Goal: Information Seeking & Learning: Learn about a topic

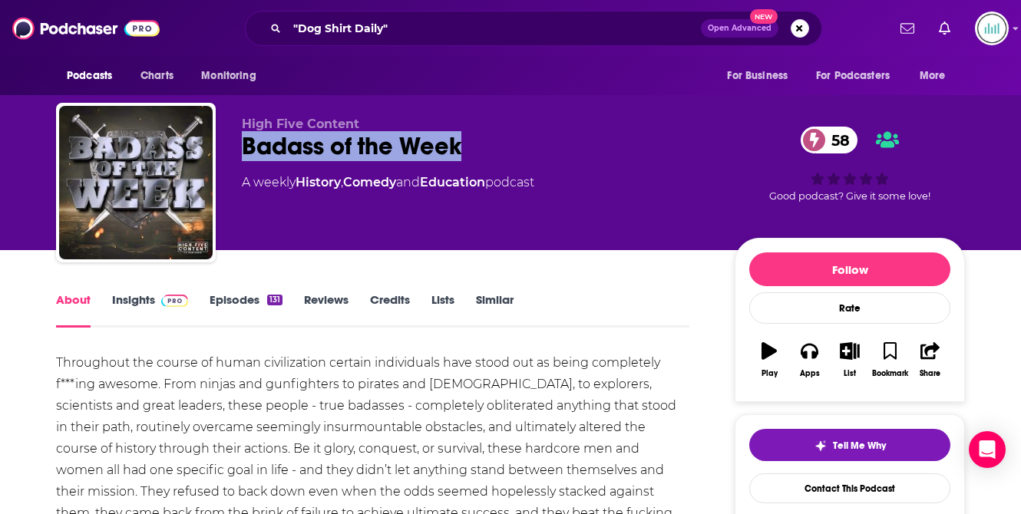
drag, startPoint x: 374, startPoint y: 148, endPoint x: 246, endPoint y: 144, distance: 128.2
click at [246, 144] on div "Badass of the Week 58" at bounding box center [476, 146] width 468 height 30
copy h1 "Badass of the Week"
click at [346, 30] on input ""Dog Shirt Daily"" at bounding box center [494, 28] width 414 height 25
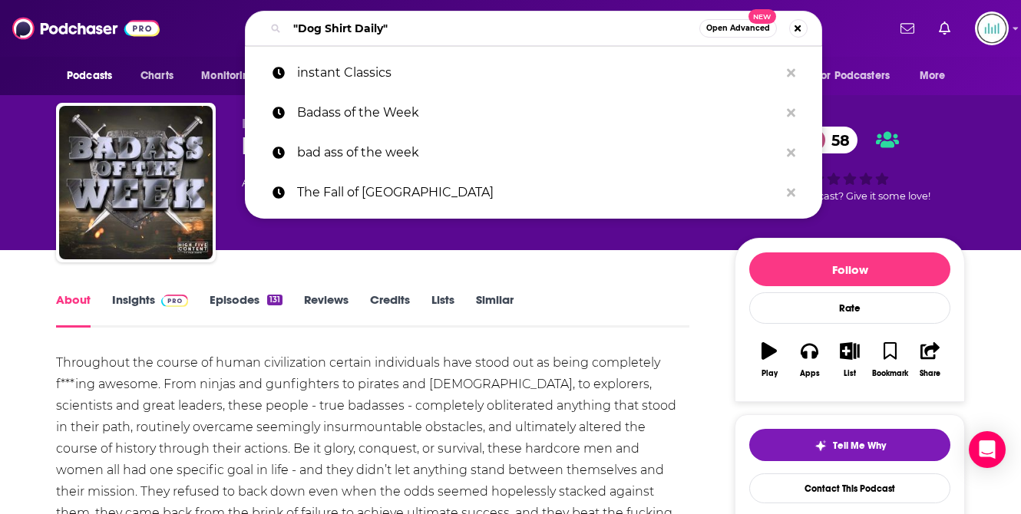
click at [346, 30] on input ""Dog Shirt Daily"" at bounding box center [493, 28] width 412 height 25
paste input "The Fall of [GEOGRAPHIC_DATA]"
type input "The Fall of [GEOGRAPHIC_DATA]"
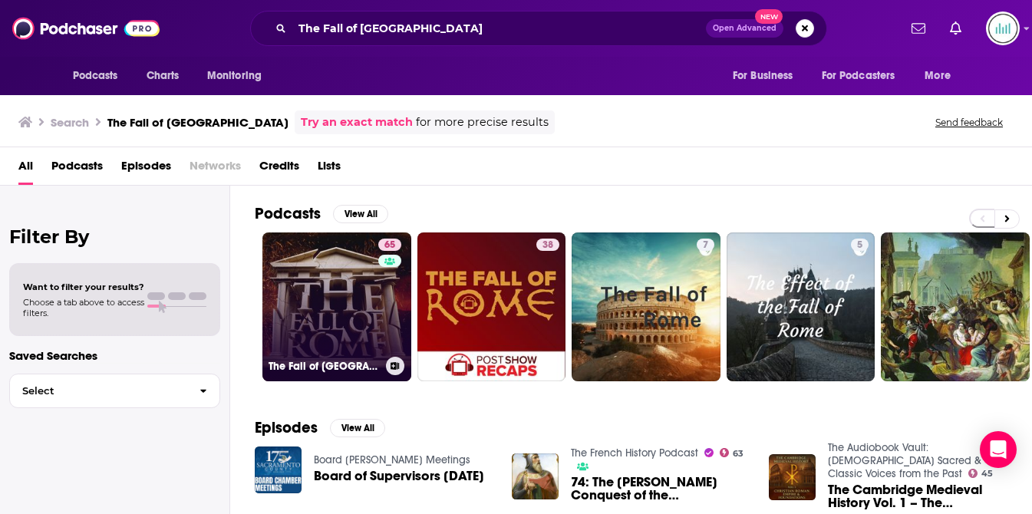
click at [340, 259] on link "65 The Fall of [GEOGRAPHIC_DATA] Podcast" at bounding box center [336, 307] width 149 height 149
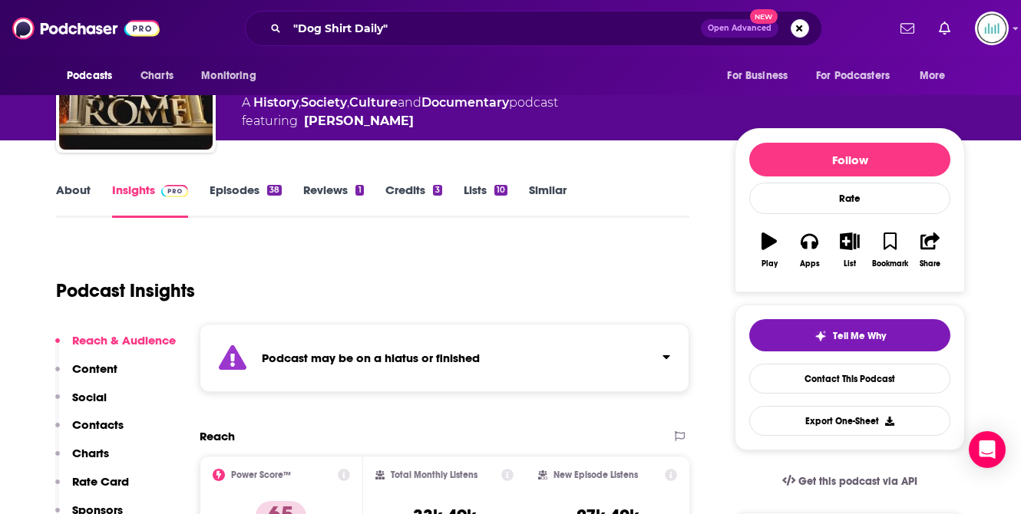
scroll to position [13, 0]
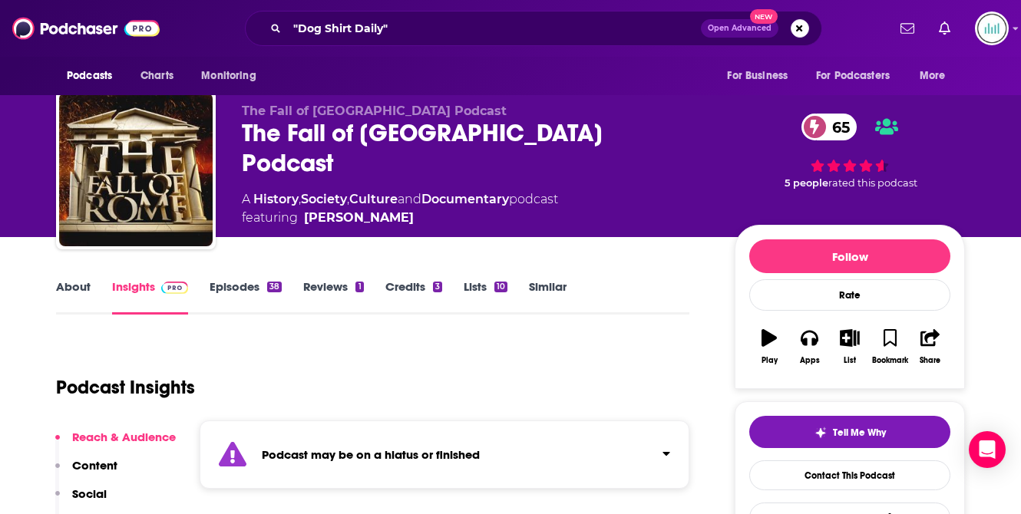
click at [62, 288] on link "About" at bounding box center [73, 296] width 35 height 35
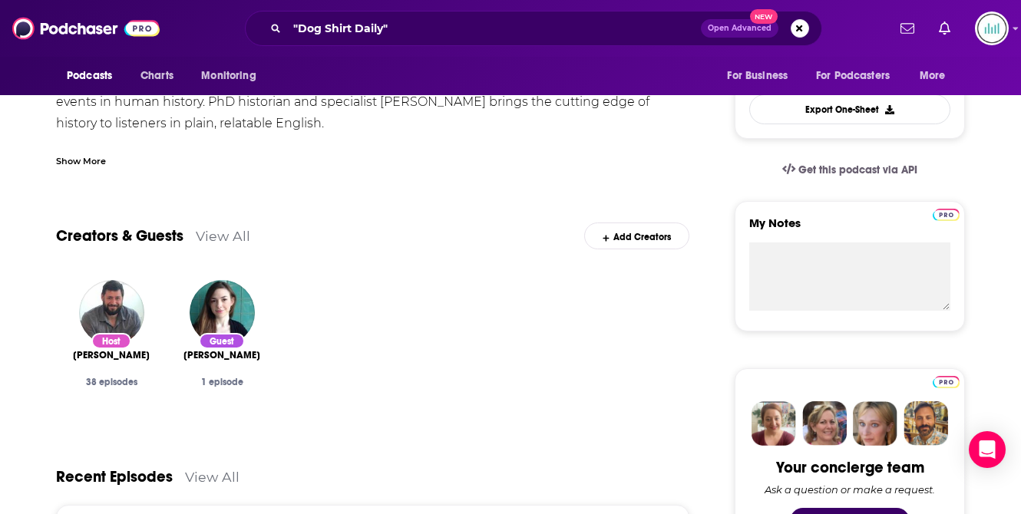
scroll to position [442, 0]
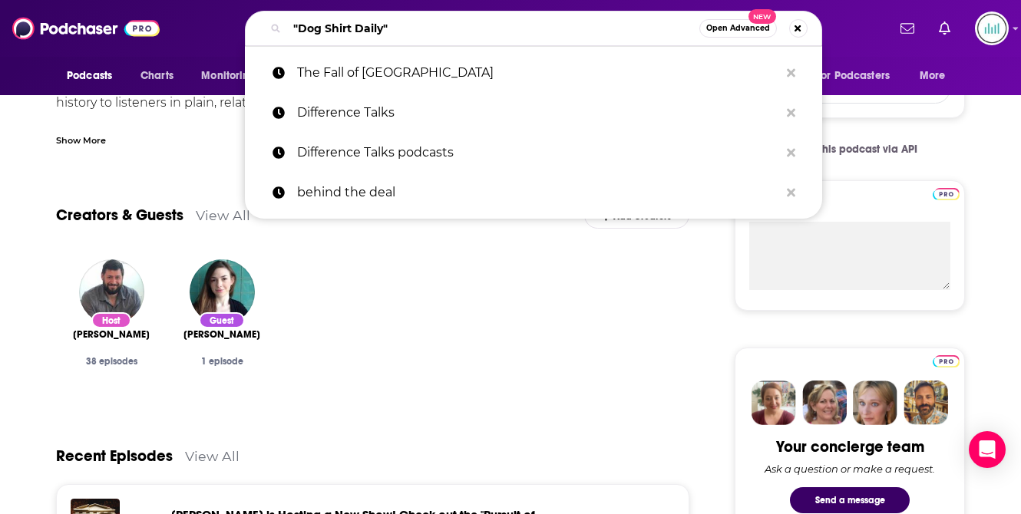
drag, startPoint x: 401, startPoint y: 27, endPoint x: 283, endPoint y: 23, distance: 117.5
click at [283, 23] on div ""Dog Shirt Daily" Open Advanced New" at bounding box center [533, 28] width 577 height 35
paste input "The [PERSON_NAME] & [PERSON_NAME] History Show"
type input "The [PERSON_NAME] & [PERSON_NAME] History Show"
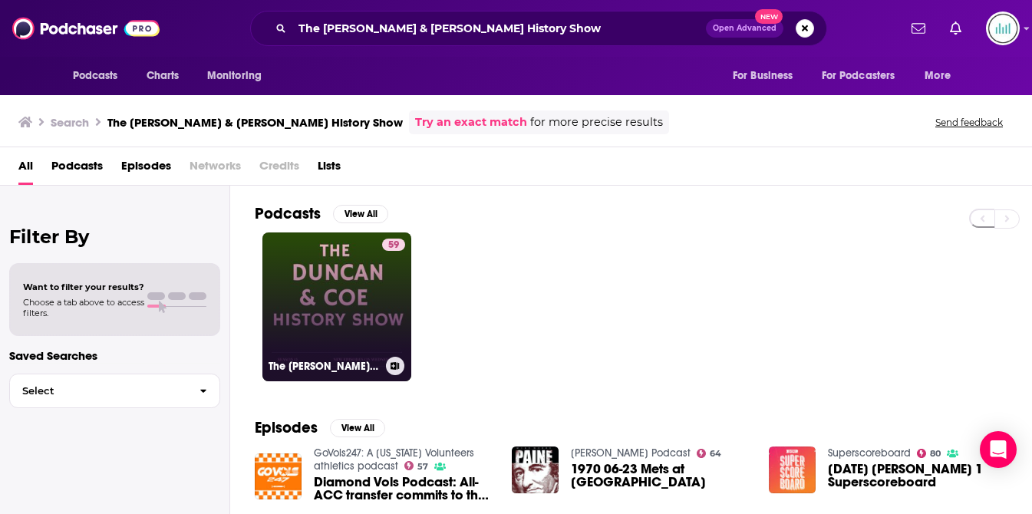
click at [317, 285] on link "59 The [PERSON_NAME] & [PERSON_NAME] History Show" at bounding box center [336, 307] width 149 height 149
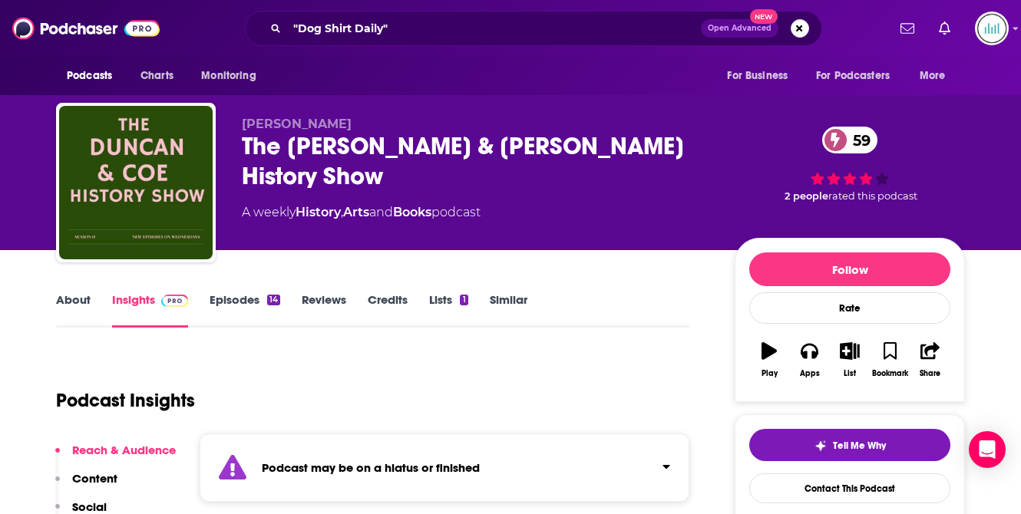
click at [66, 302] on link "About" at bounding box center [73, 309] width 35 height 35
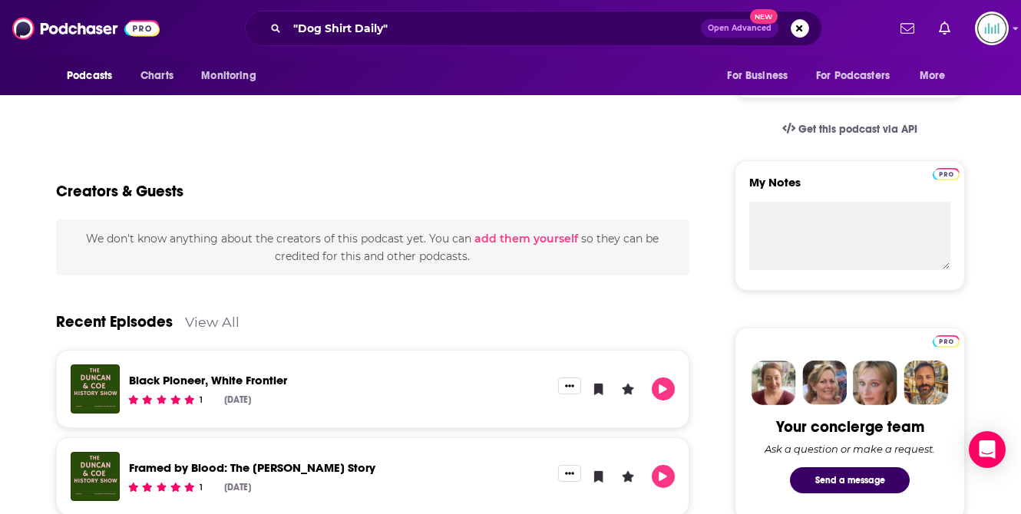
scroll to position [526, 0]
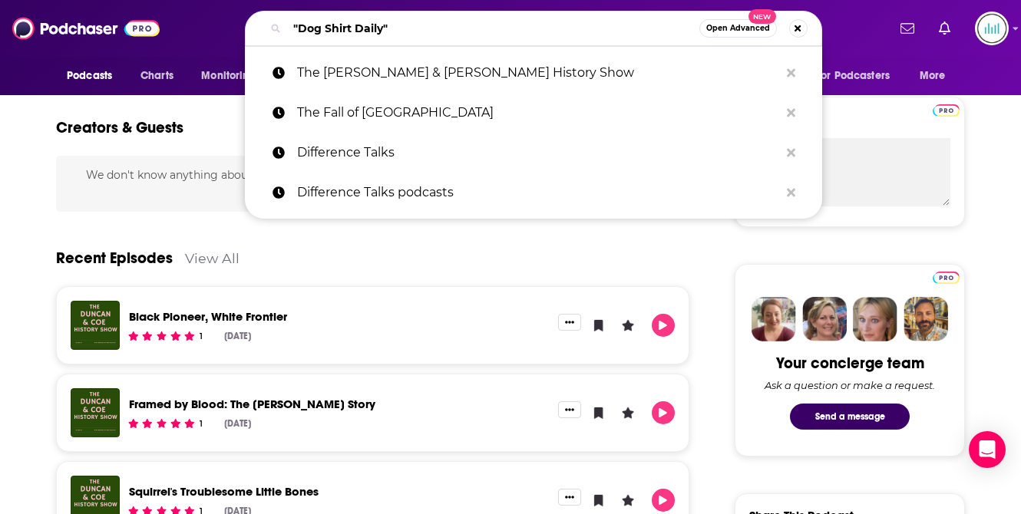
click at [339, 33] on input ""Dog Shirt Daily"" at bounding box center [493, 28] width 412 height 25
paste input "Great Battles in [GEOGRAPHIC_DATA]"
type input "Great Battles in [GEOGRAPHIC_DATA]"
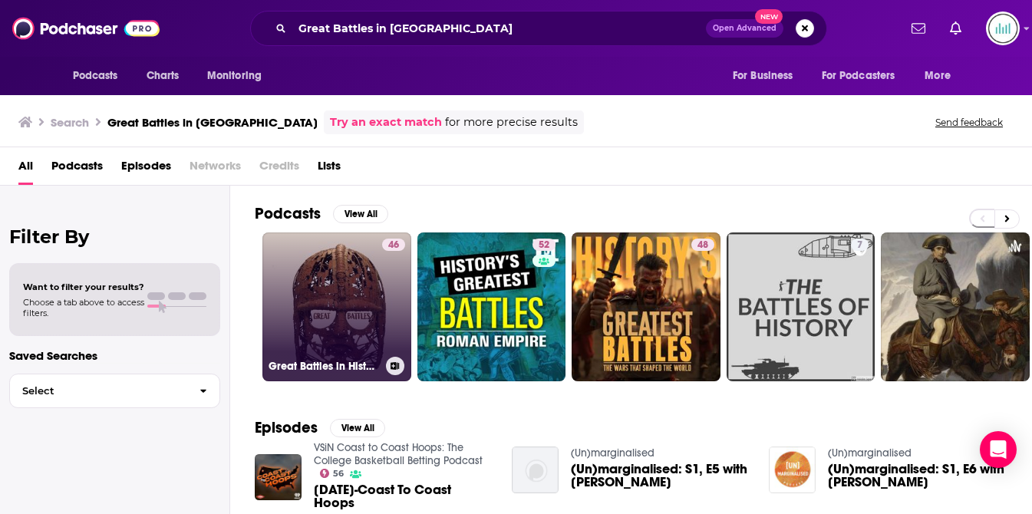
click at [318, 276] on link "46 Great Battles in History" at bounding box center [336, 307] width 149 height 149
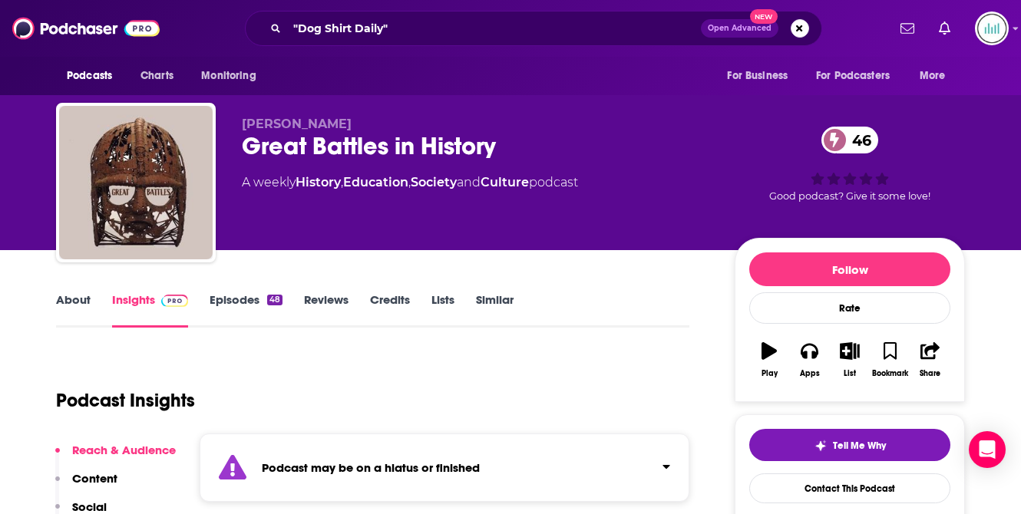
click at [72, 301] on link "About" at bounding box center [73, 309] width 35 height 35
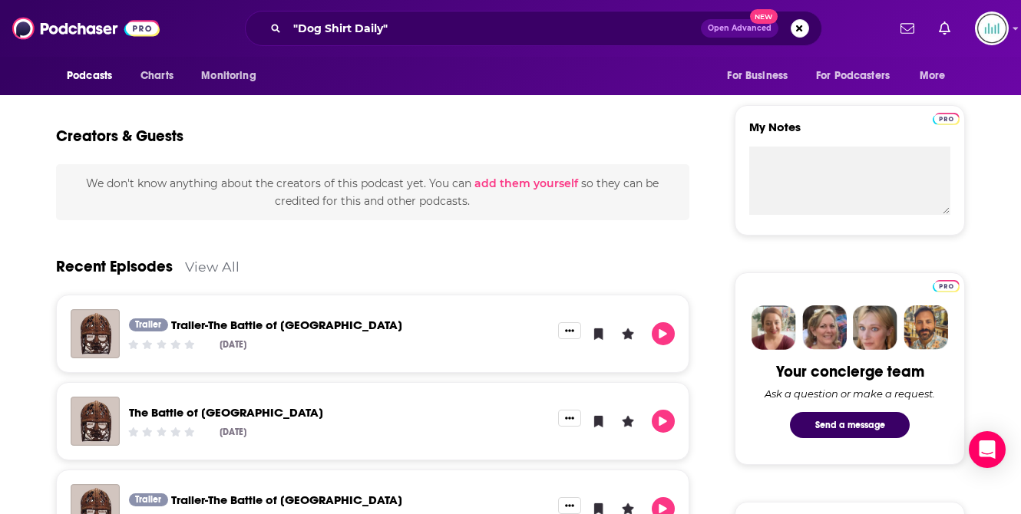
scroll to position [52, 0]
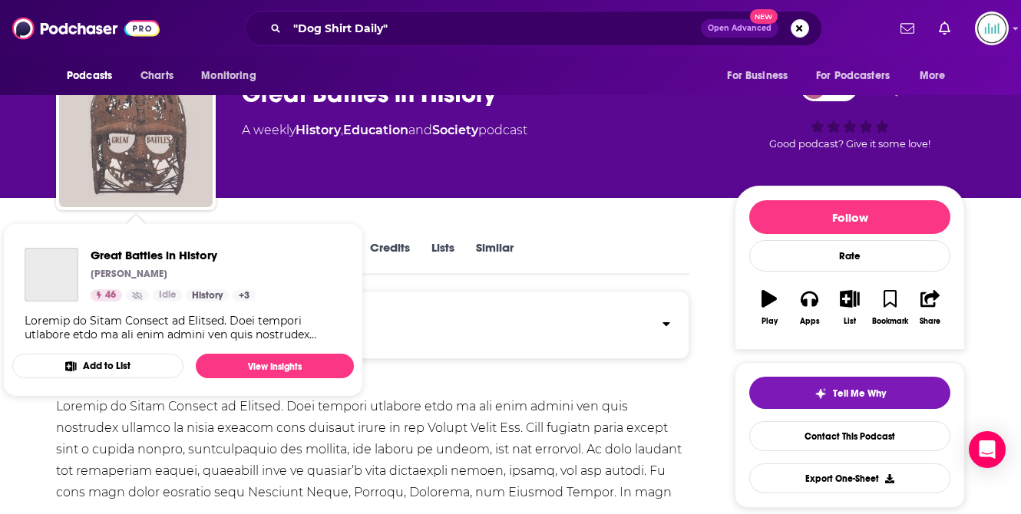
click at [192, 150] on img "Great Battles in History" at bounding box center [135, 130] width 153 height 153
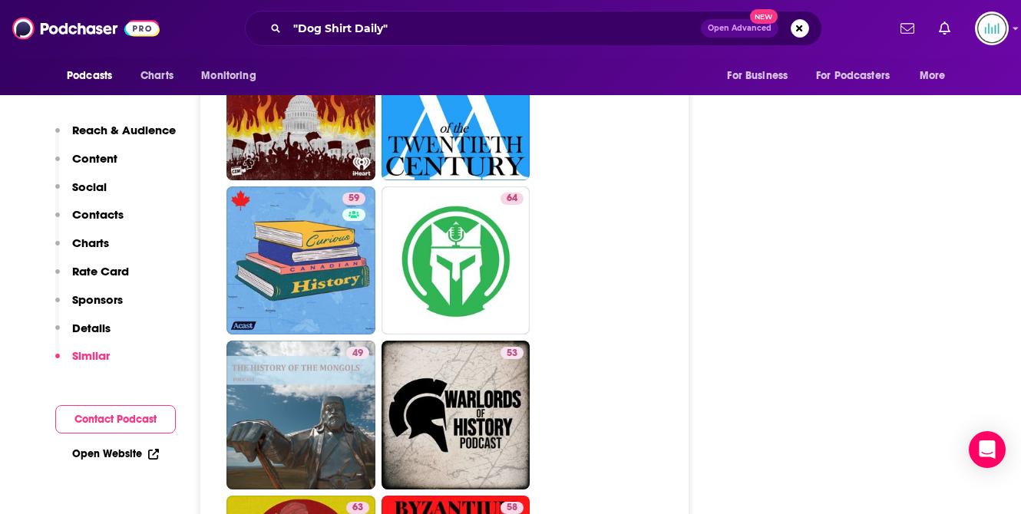
scroll to position [2781, 0]
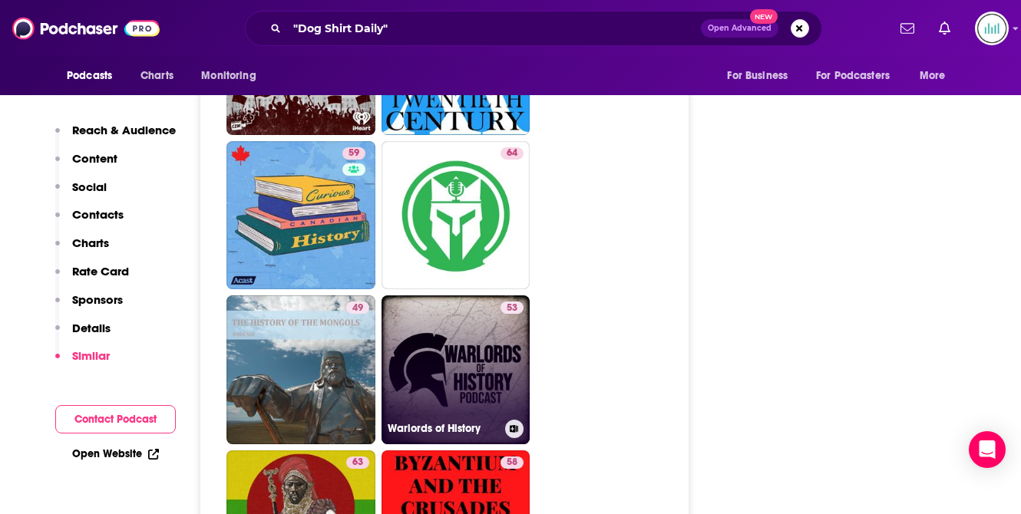
click at [431, 295] on link "53 Warlords of History" at bounding box center [455, 369] width 149 height 149
type input "[URL][DOMAIN_NAME]"
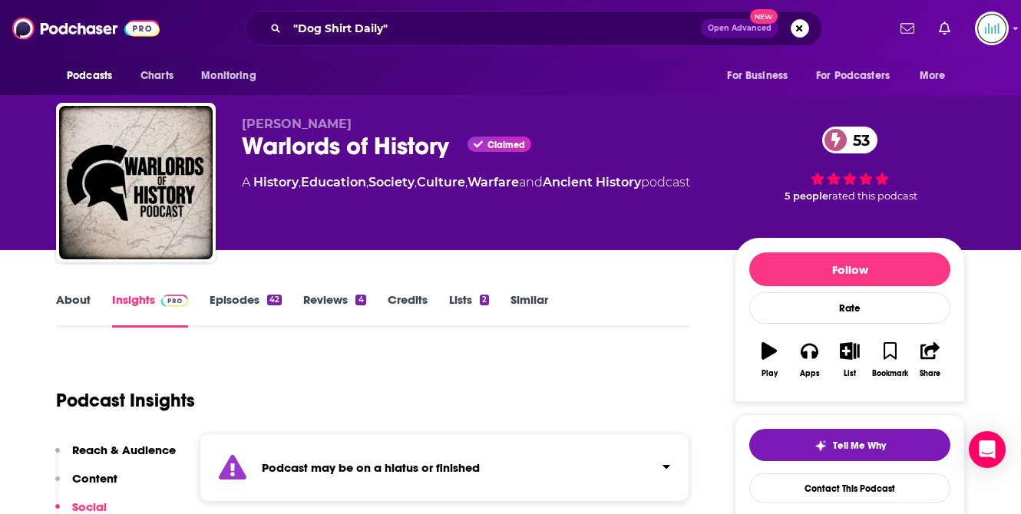
click at [65, 301] on link "About" at bounding box center [73, 309] width 35 height 35
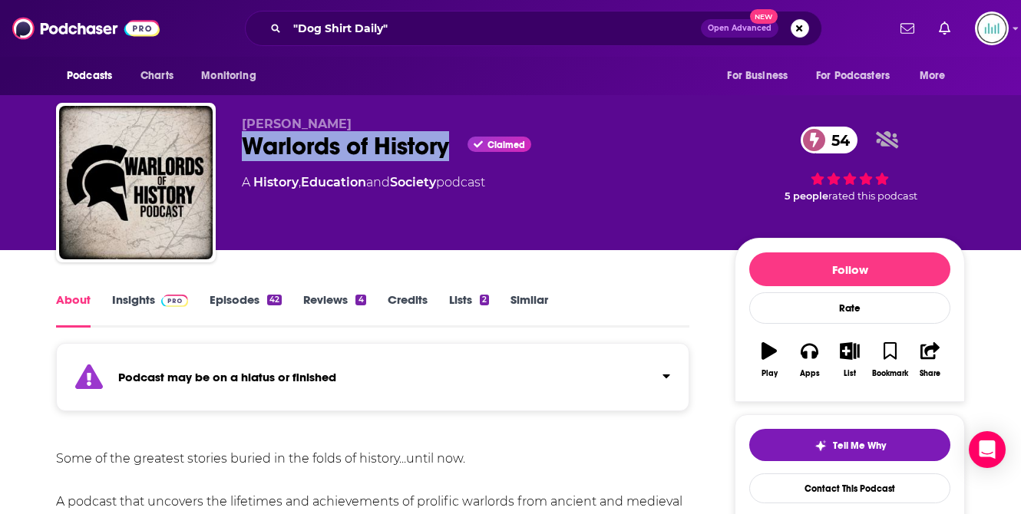
drag, startPoint x: 241, startPoint y: 144, endPoint x: 456, endPoint y: 140, distance: 214.9
click at [456, 140] on div "Warlords of History Claimed 54" at bounding box center [476, 146] width 468 height 30
copy h1 "Warlords of History"
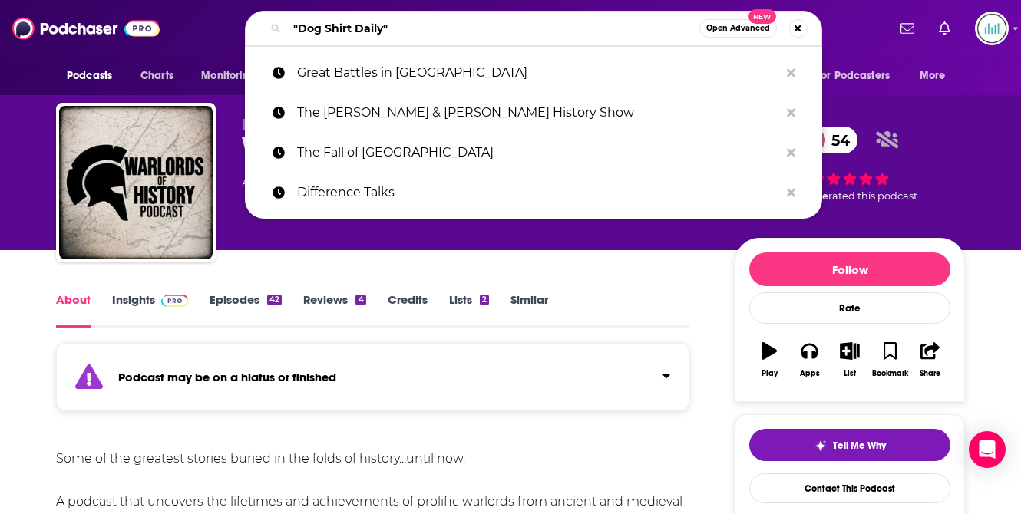
click at [325, 25] on input ""Dog Shirt Daily"" at bounding box center [493, 28] width 412 height 25
paste input "The Ancient World"
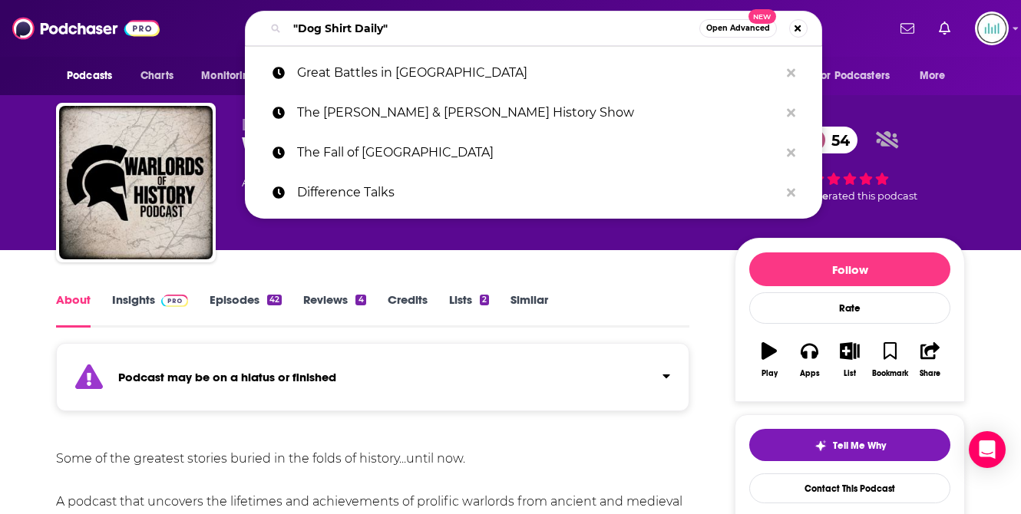
type input "The Ancient World"
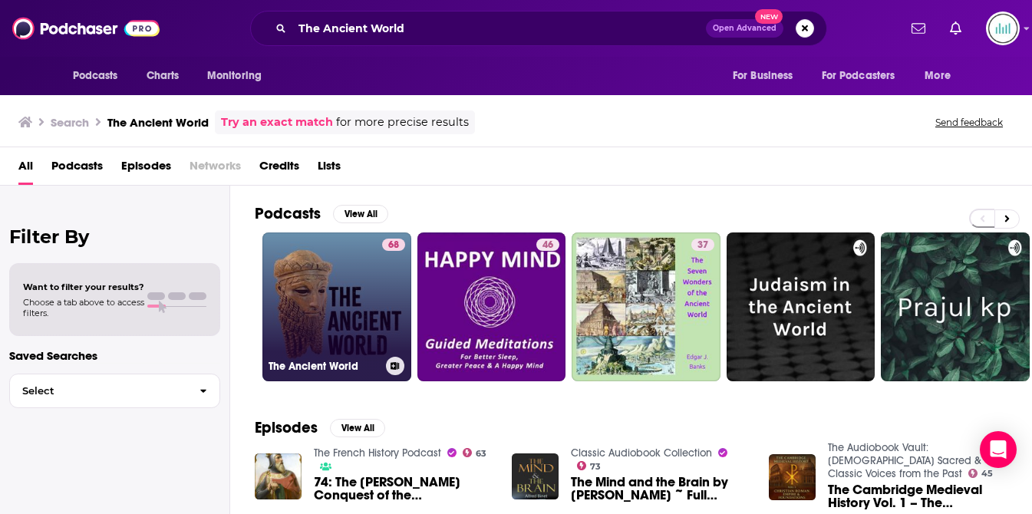
click at [325, 269] on link "68 The Ancient World" at bounding box center [336, 307] width 149 height 149
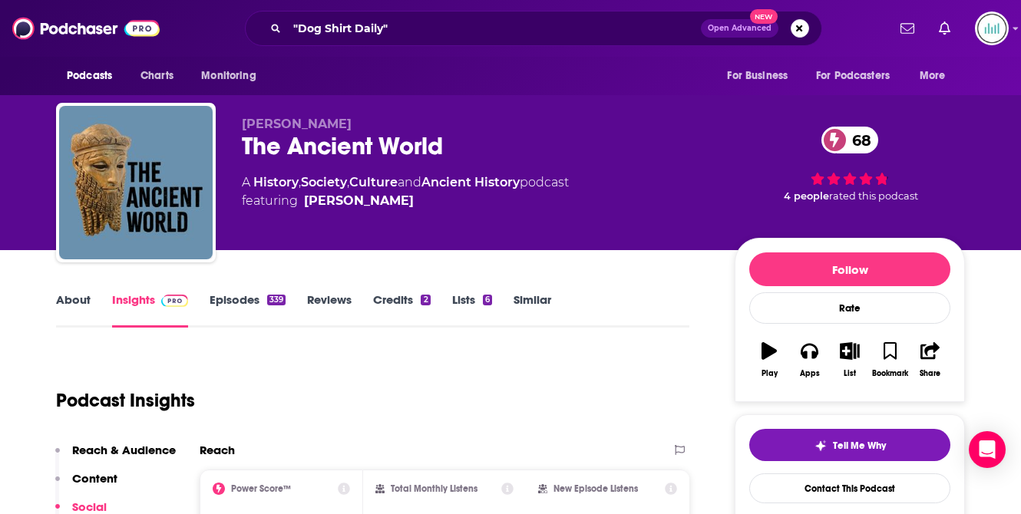
click at [72, 296] on link "About" at bounding box center [73, 309] width 35 height 35
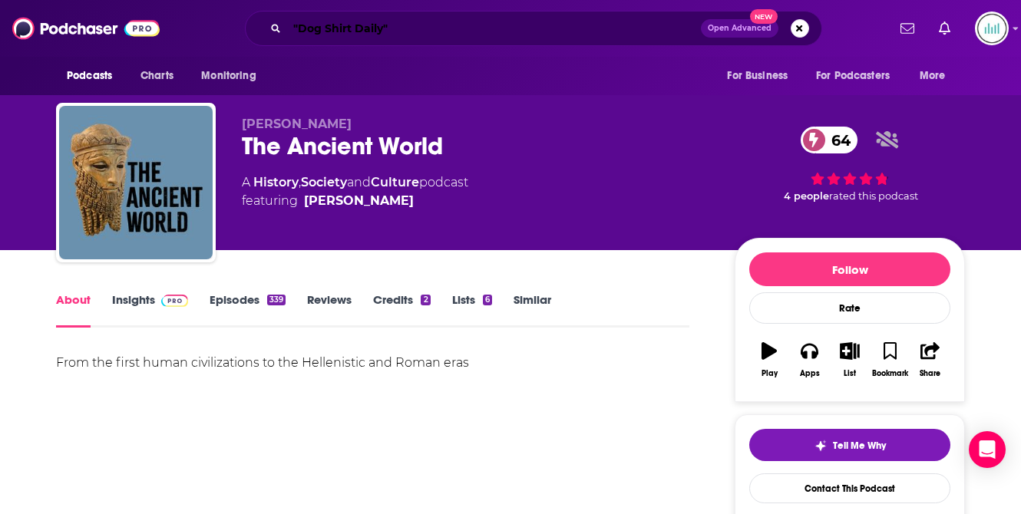
click at [335, 28] on input ""Dog Shirt Daily"" at bounding box center [494, 28] width 414 height 25
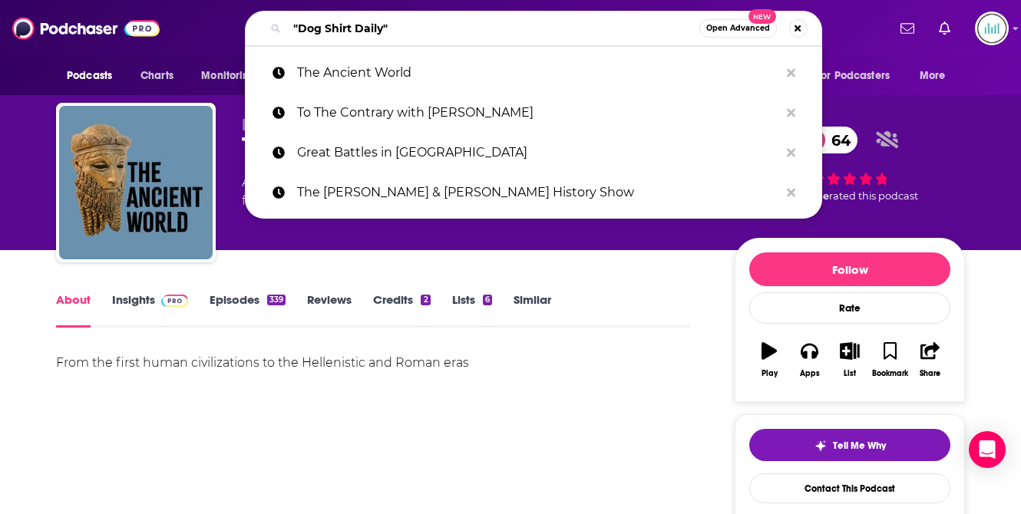
click at [335, 28] on input ""Dog Shirt Daily"" at bounding box center [493, 28] width 412 height 25
paste input "Byzantium & Friends"
type input "Byzantium & Friends"
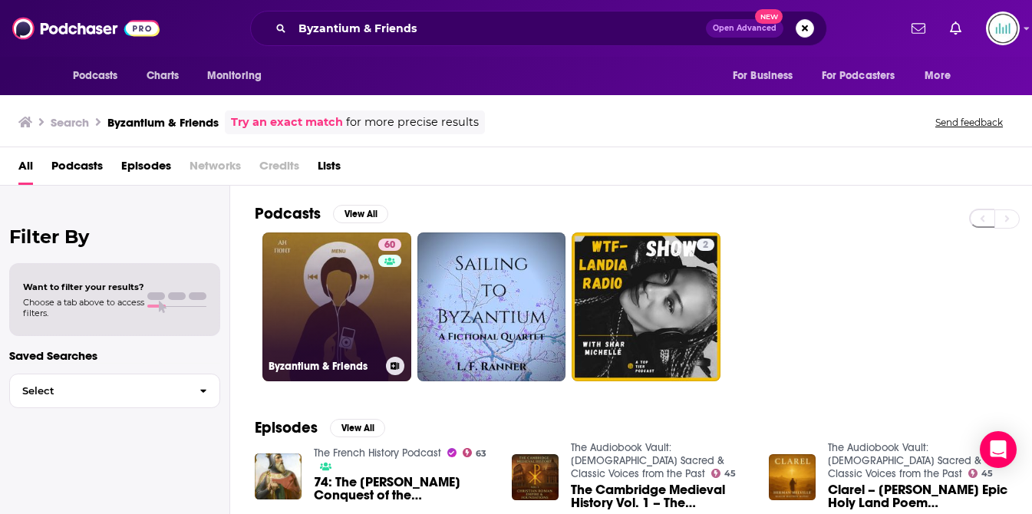
click at [318, 306] on link "60 Byzantium & Friends" at bounding box center [336, 307] width 149 height 149
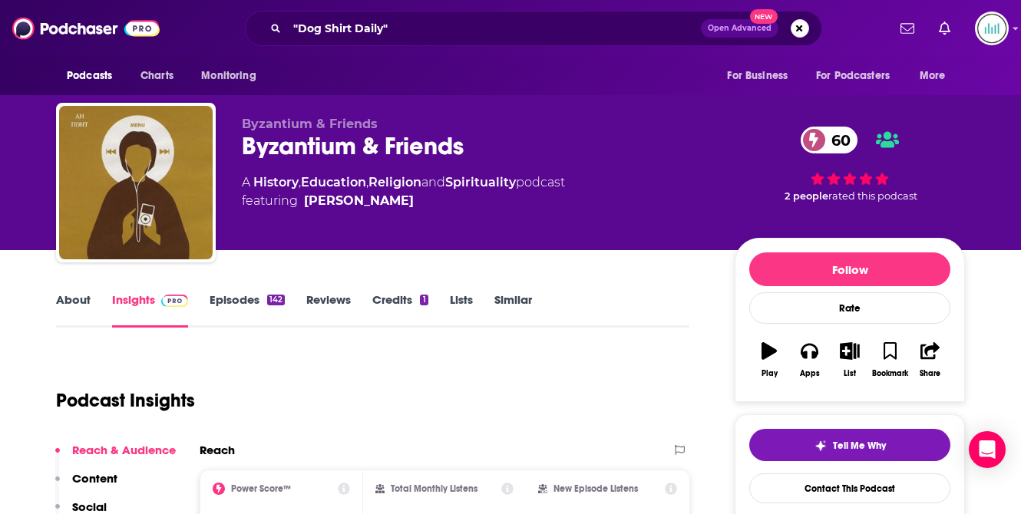
click at [73, 296] on link "About" at bounding box center [73, 309] width 35 height 35
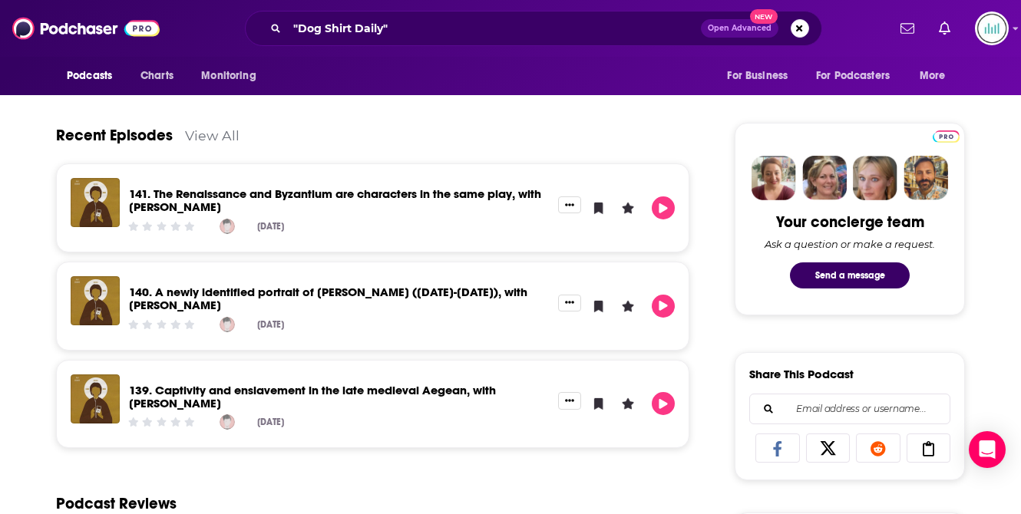
scroll to position [673, 0]
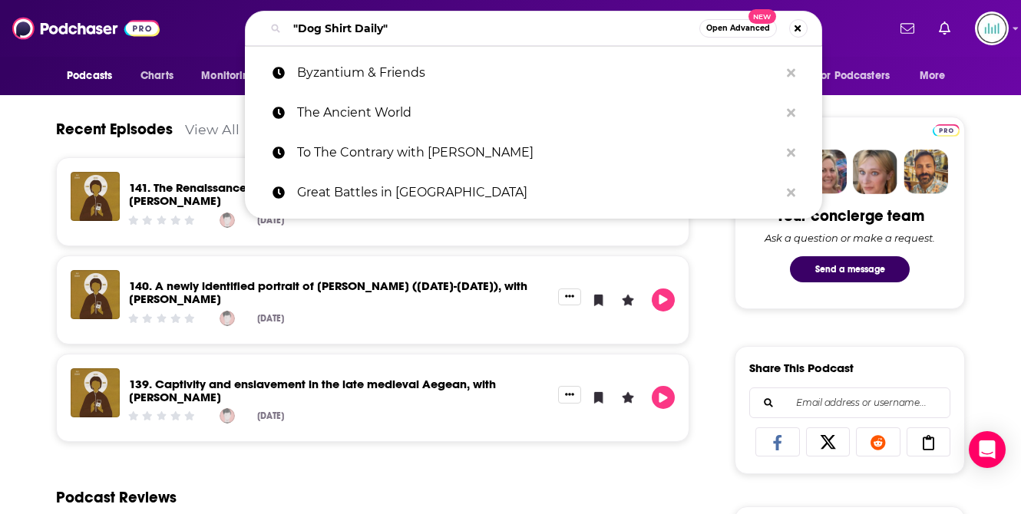
click at [313, 24] on input ""Dog Shirt Daily"" at bounding box center [493, 28] width 412 height 25
paste input "Emperors of [GEOGRAPHIC_DATA]"
type input "Emperors of [GEOGRAPHIC_DATA]"
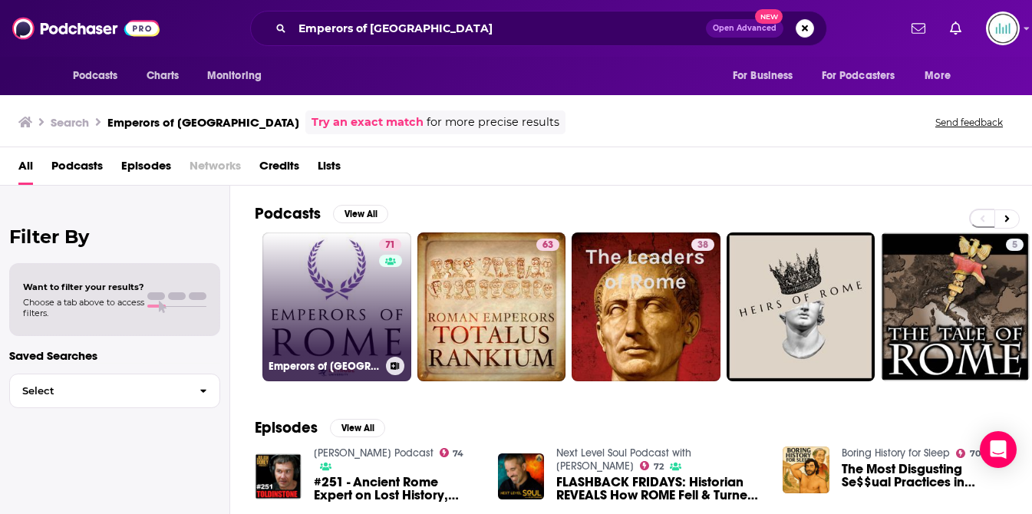
click at [328, 277] on link "71 Emperors of [GEOGRAPHIC_DATA]" at bounding box center [336, 307] width 149 height 149
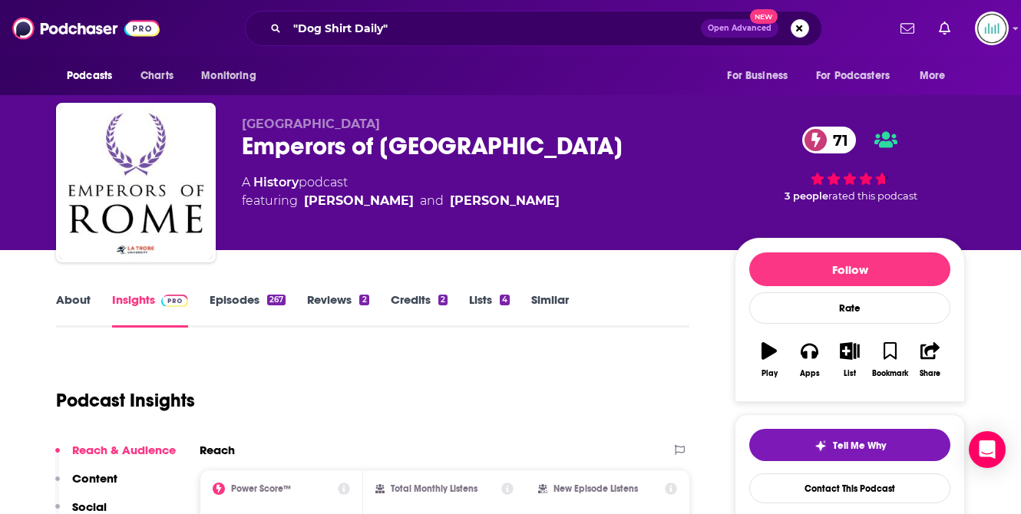
click at [71, 299] on link "About" at bounding box center [73, 309] width 35 height 35
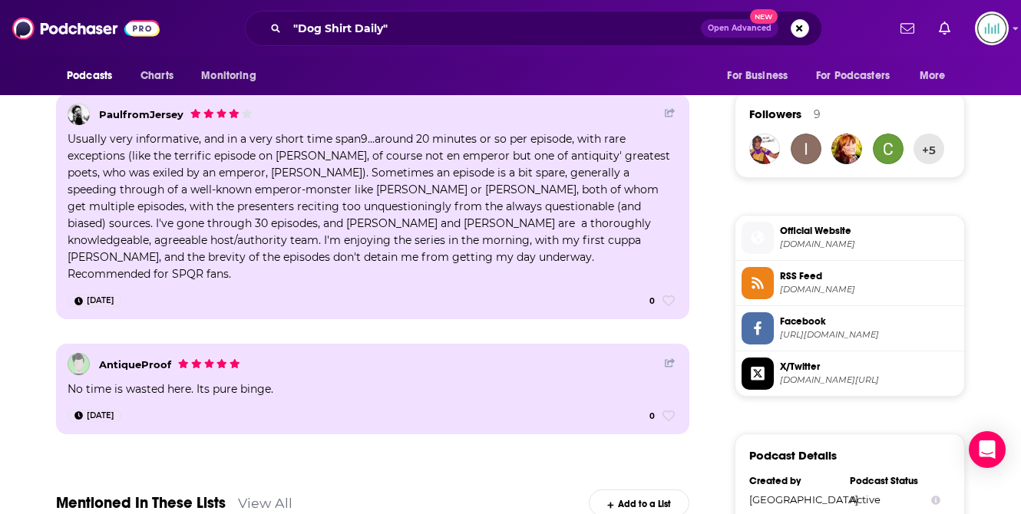
scroll to position [1099, 0]
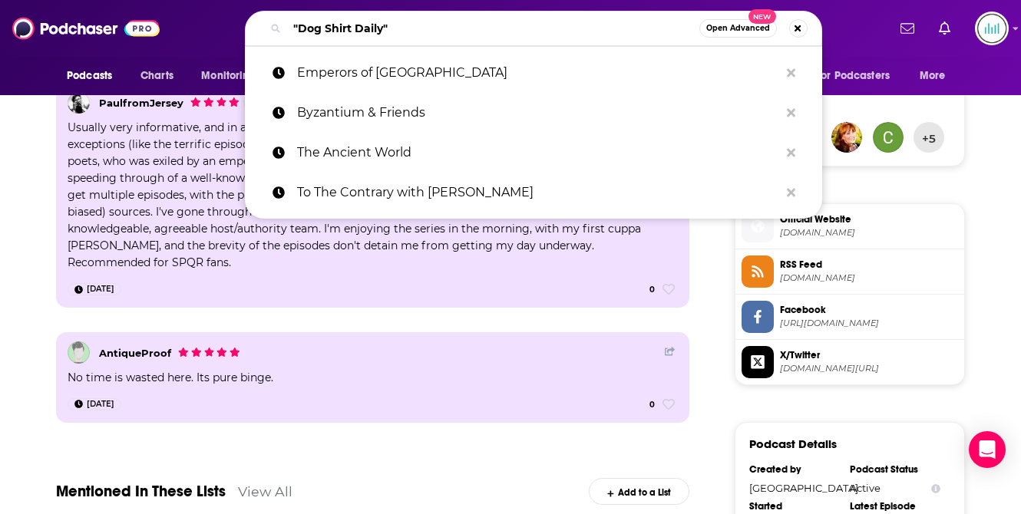
click at [387, 31] on input ""Dog Shirt Daily"" at bounding box center [493, 28] width 412 height 25
paste input "The Ancients"
type input "The Ancients"
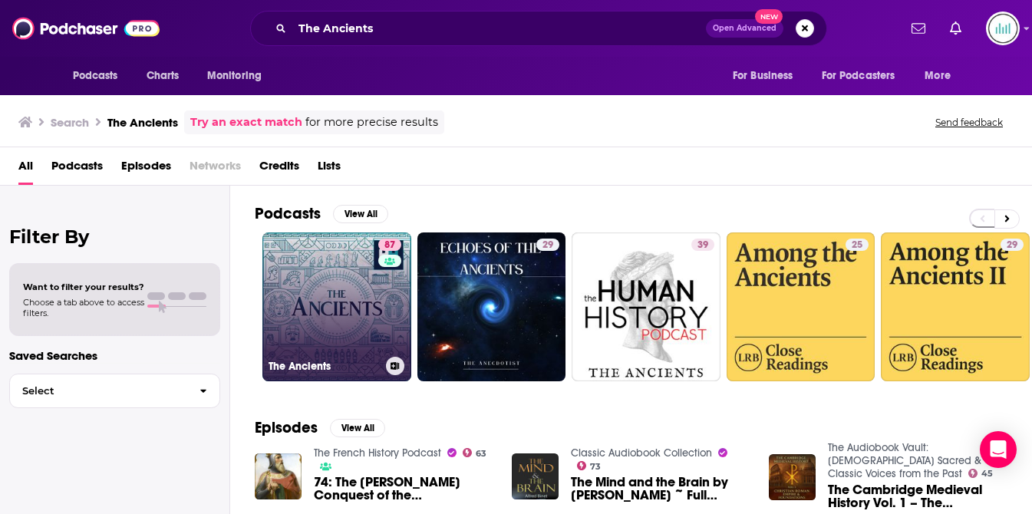
click at [306, 254] on link "87 The Ancients" at bounding box center [336, 307] width 149 height 149
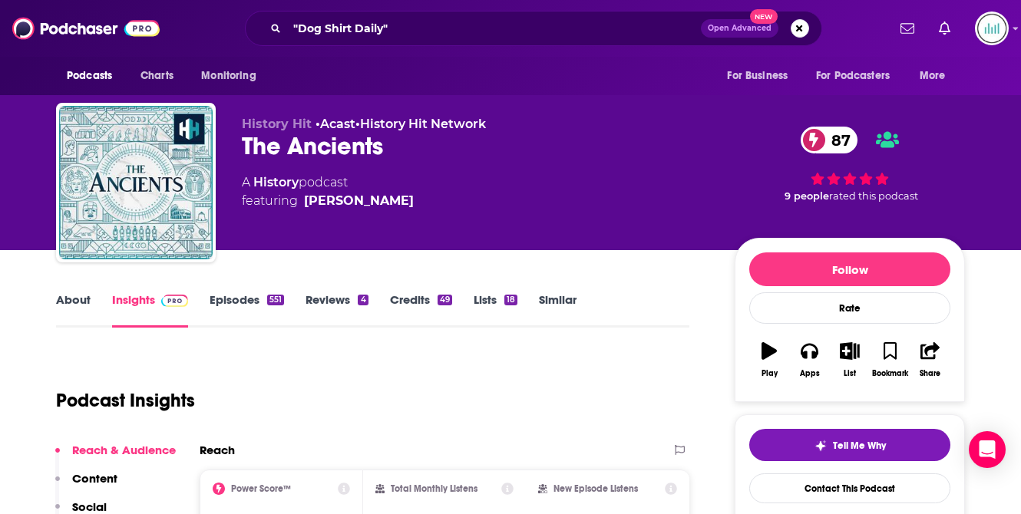
click at [63, 300] on link "About" at bounding box center [73, 309] width 35 height 35
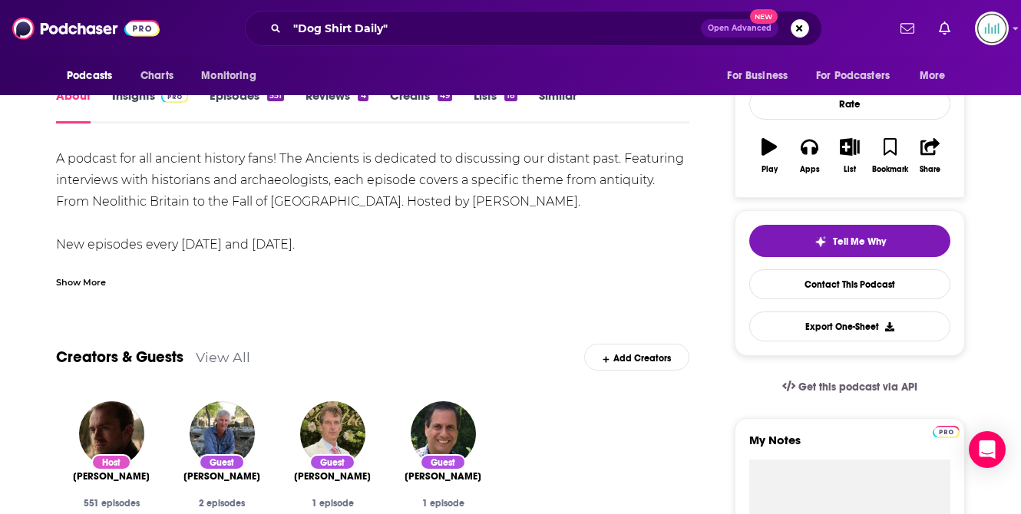
scroll to position [267, 0]
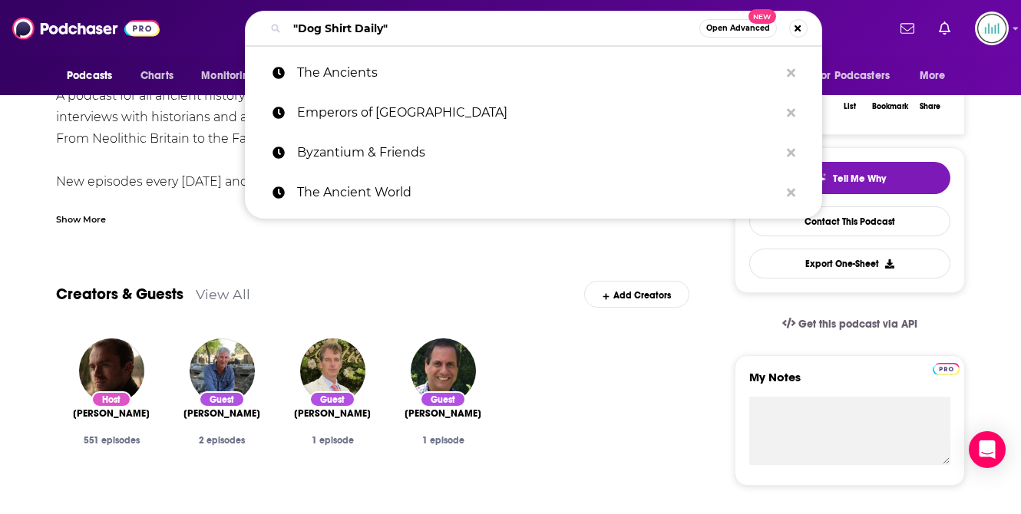
click at [328, 31] on input ""Dog Shirt Daily"" at bounding box center [493, 28] width 412 height 25
paste input "Totalus Rankium"
type input "Totalus Rankium"
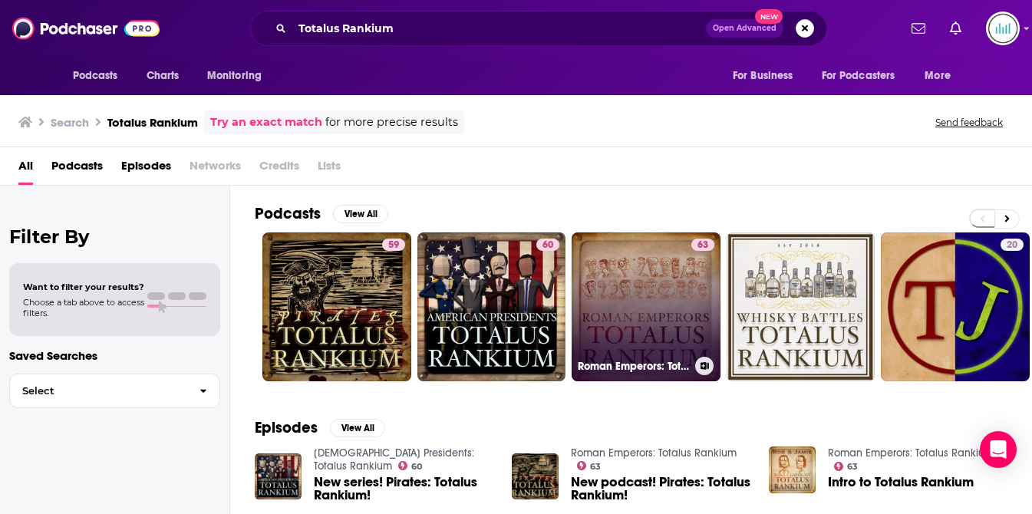
click at [637, 282] on link "63 Roman Emperors: Totalus Rankium" at bounding box center [646, 307] width 149 height 149
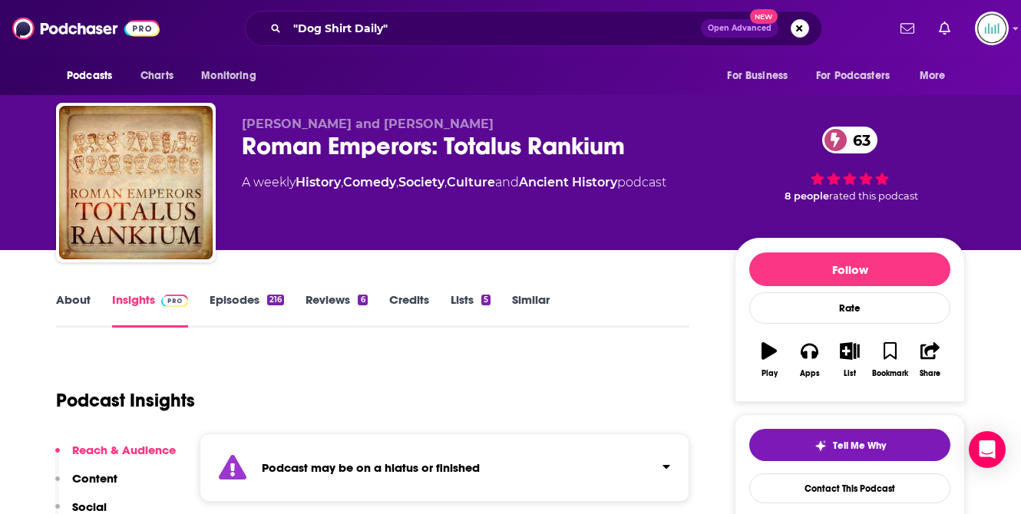
click at [81, 302] on link "About" at bounding box center [73, 309] width 35 height 35
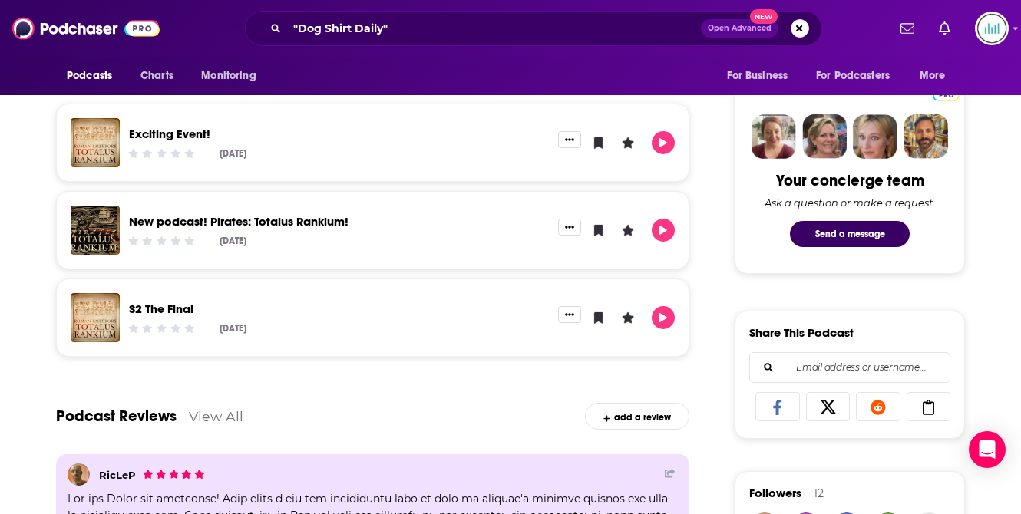
scroll to position [830, 0]
